Goal: Check status: Check status

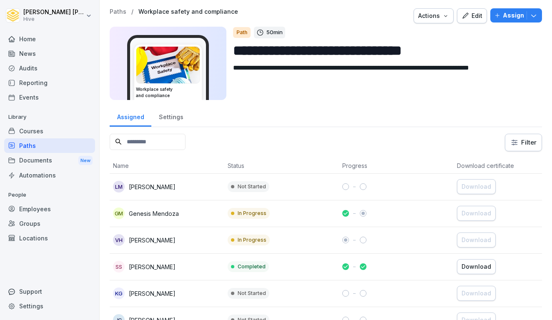
scroll to position [241, 0]
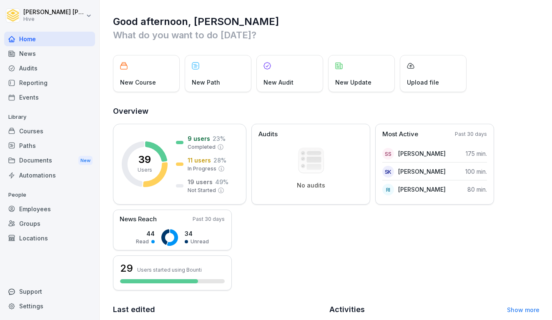
click at [53, 133] on div "Courses" at bounding box center [49, 131] width 91 height 15
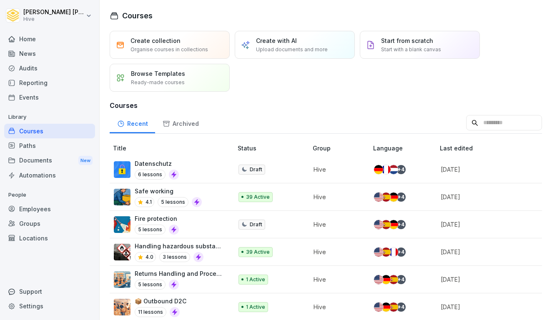
click at [49, 149] on div "Paths" at bounding box center [49, 145] width 91 height 15
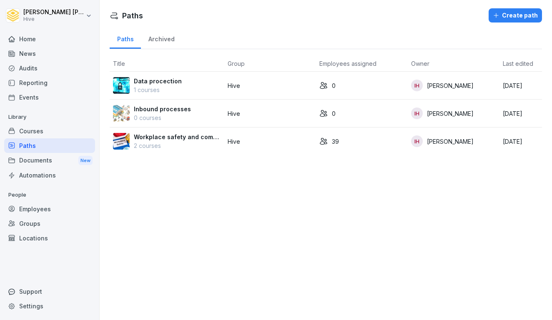
click at [192, 140] on p "Workplace safety and compliance" at bounding box center [177, 137] width 87 height 9
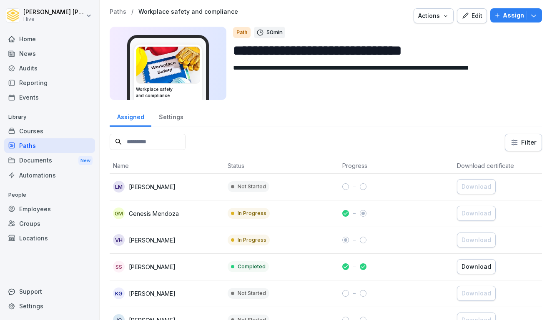
click at [33, 39] on div "Home" at bounding box center [49, 39] width 91 height 15
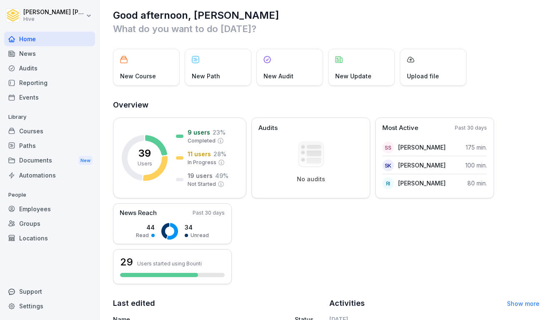
scroll to position [5, 0]
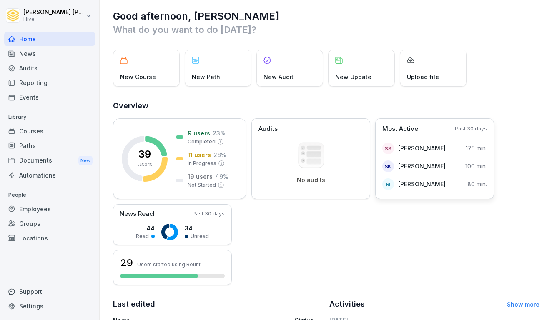
click at [418, 150] on p "[PERSON_NAME]" at bounding box center [422, 148] width 48 height 9
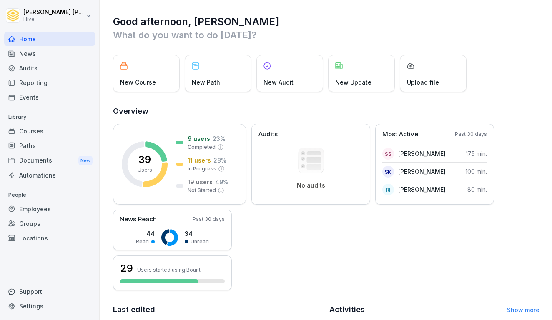
scroll to position [0, 0]
click at [183, 150] on div "9 users 23 % Completed" at bounding box center [201, 142] width 50 height 17
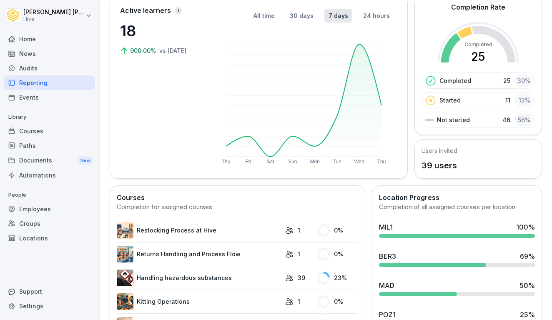
scroll to position [124, 0]
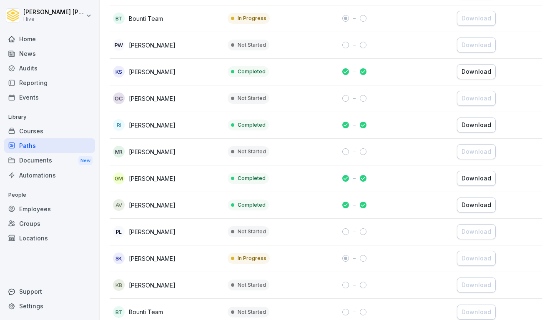
scroll to position [890, 0]
